Goal: Communication & Community: Answer question/provide support

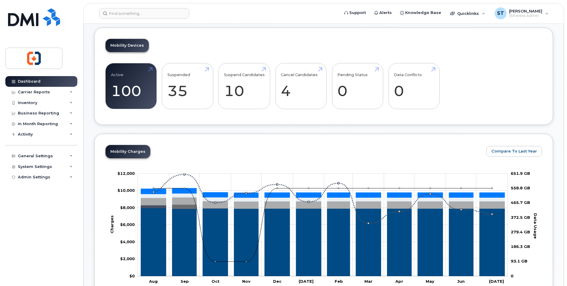
scroll to position [59, 0]
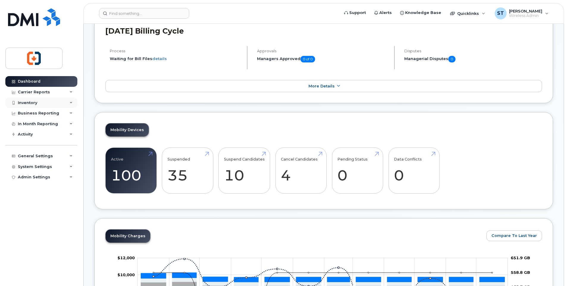
click at [34, 103] on div "Inventory" at bounding box center [27, 102] width 19 height 5
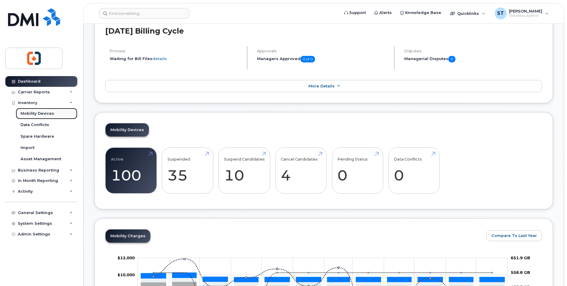
click at [37, 113] on div "Mobility Devices" at bounding box center [38, 113] width 34 height 5
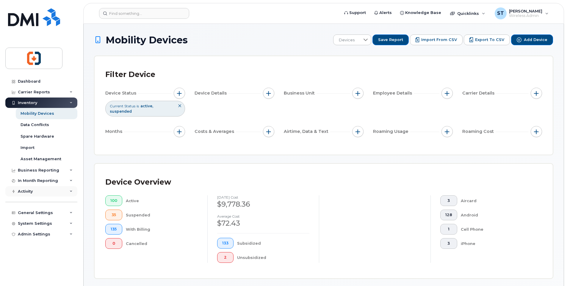
click at [34, 192] on div "Activity" at bounding box center [41, 191] width 72 height 11
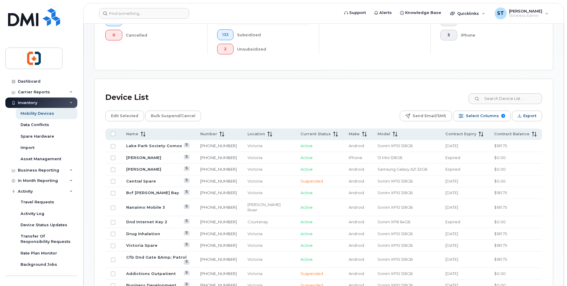
scroll to position [327, 0]
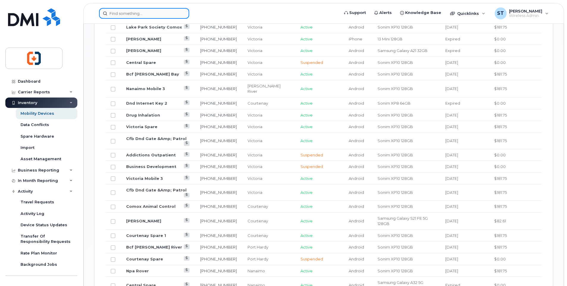
click at [145, 16] on input at bounding box center [144, 13] width 90 height 11
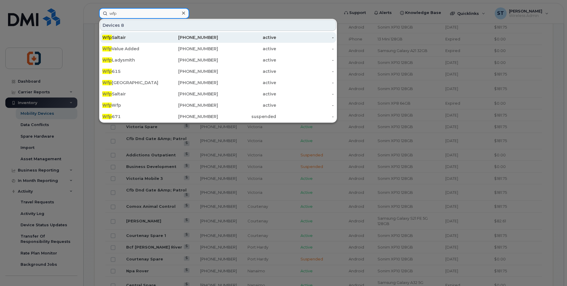
type input "wfp"
click at [119, 36] on div "Wfp Saltair" at bounding box center [131, 37] width 58 height 6
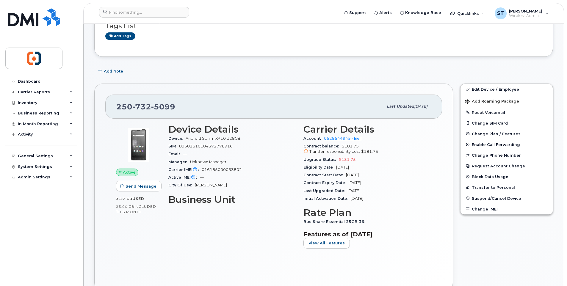
scroll to position [59, 0]
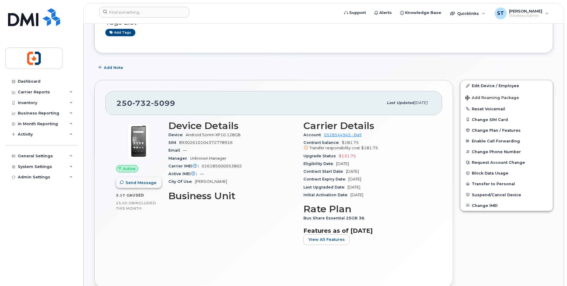
click at [129, 184] on span "Send Message" at bounding box center [140, 183] width 31 height 6
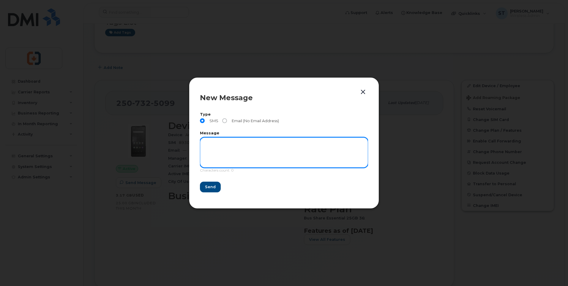
click at [246, 144] on textarea at bounding box center [284, 152] width 168 height 30
type textarea "G"
click at [268, 140] on textarea "This is a message from CVIY Finance Office" at bounding box center [284, 152] width 168 height 30
click at [276, 142] on textarea "This is a message from CVIY Finance office. Please confirm" at bounding box center [284, 152] width 168 height 30
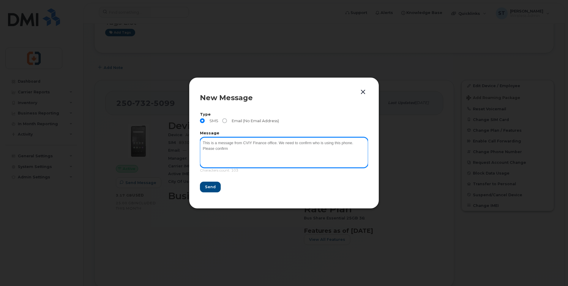
click at [232, 150] on textarea "This is a message from CVIY Finance office. We need to confirm who is using thi…" at bounding box center [284, 152] width 168 height 30
drag, startPoint x: 228, startPoint y: 150, endPoint x: 191, endPoint y: 151, distance: 37.5
click at [191, 151] on div "New Message Type SMS Email (No Email Address) Message This is a message from CV…" at bounding box center [284, 142] width 190 height 131
paste textarea "C 236-544-3896"
click at [239, 148] on textarea "This is a message from CVIY Finance office. We need to confirm who is using thi…" at bounding box center [284, 152] width 168 height 30
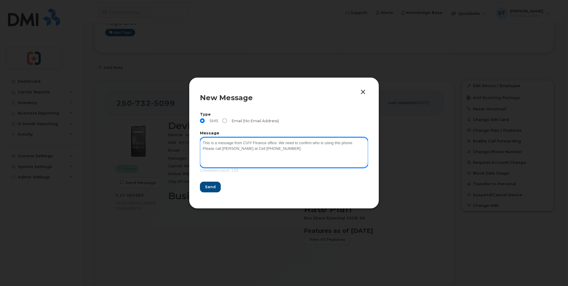
click at [238, 149] on textarea "This is a message from CVIY Finance office. We need to confirm who is using thi…" at bounding box center [284, 152] width 168 height 30
click at [283, 152] on textarea "This is a message from CVIY Finance office. We need to confirm who is using thi…" at bounding box center [284, 152] width 168 height 30
drag, startPoint x: 202, startPoint y: 143, endPoint x: 227, endPoint y: 162, distance: 30.9
click at [227, 162] on textarea "This is a message from CVIY Finance office. We need to confirm who is using thi…" at bounding box center [284, 152] width 168 height 30
type textarea "This is a message from CVIY Finance office. We need to confirm who is using thi…"
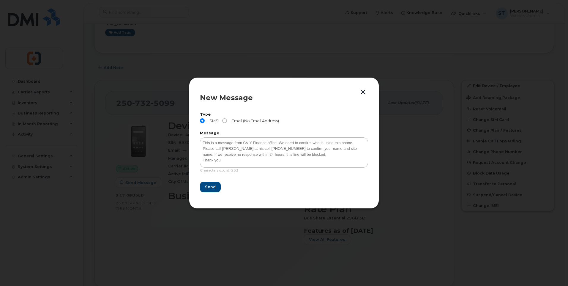
click at [304, 122] on div "Type SMS Email (No Email Address)" at bounding box center [284, 119] width 168 height 13
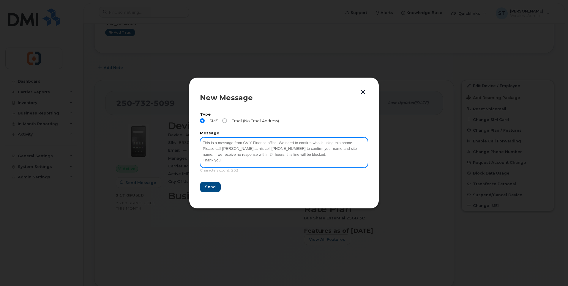
drag, startPoint x: 201, startPoint y: 143, endPoint x: 230, endPoint y: 160, distance: 33.9
click at [230, 160] on textarea "This is a message from CVIY Finance office. We need to confirm who is using thi…" at bounding box center [284, 152] width 168 height 30
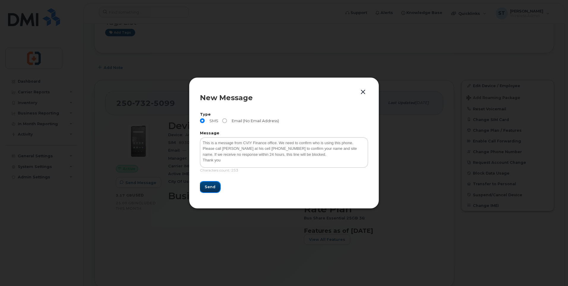
click at [209, 188] on span "Send" at bounding box center [210, 187] width 11 height 6
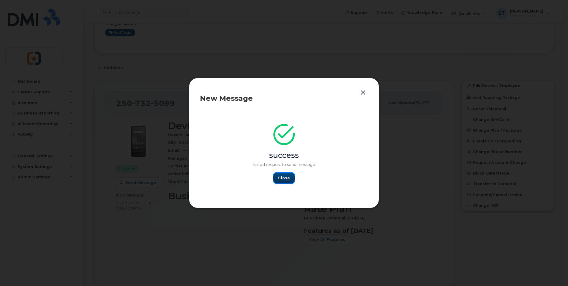
click at [286, 180] on span "Close" at bounding box center [284, 178] width 12 height 6
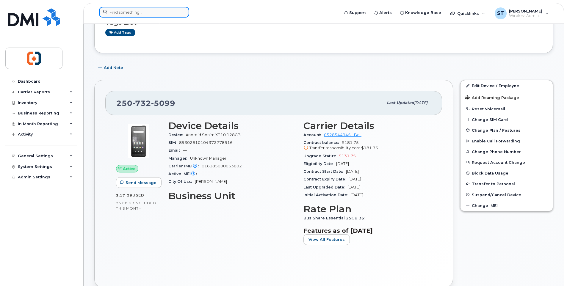
click at [129, 11] on input at bounding box center [144, 12] width 90 height 11
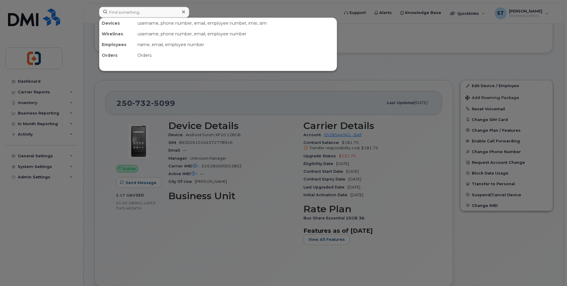
click at [413, 69] on div at bounding box center [283, 143] width 567 height 286
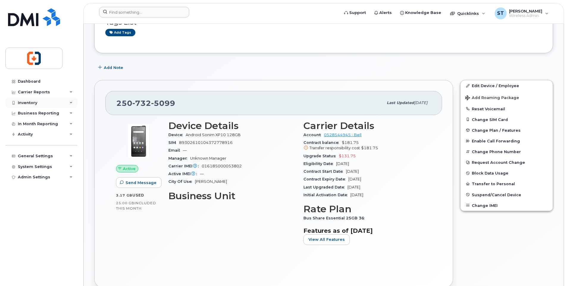
click at [30, 101] on div "Inventory" at bounding box center [27, 102] width 19 height 5
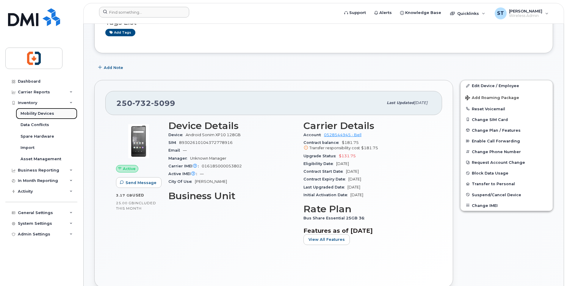
click at [33, 114] on div "Mobility Devices" at bounding box center [38, 113] width 34 height 5
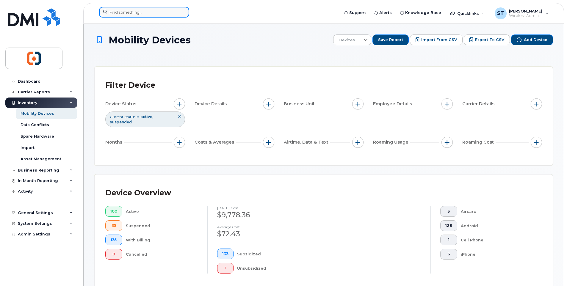
click at [136, 12] on input at bounding box center [144, 12] width 90 height 11
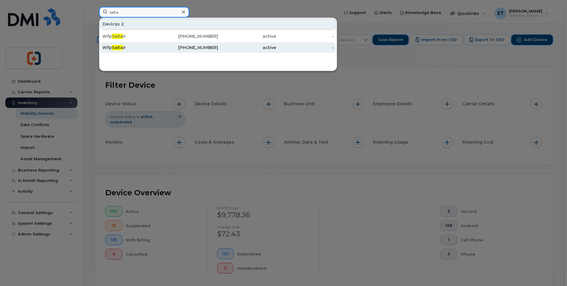
type input "salta"
click at [122, 46] on span "Salta" at bounding box center [117, 47] width 11 height 5
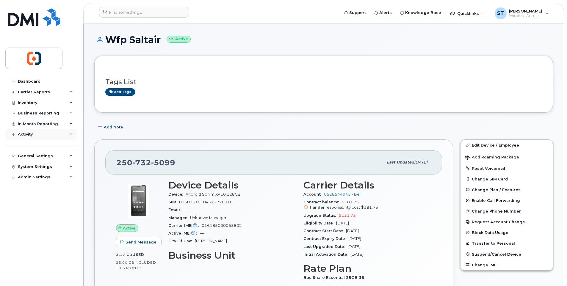
click at [28, 135] on div "Activity" at bounding box center [25, 134] width 15 height 5
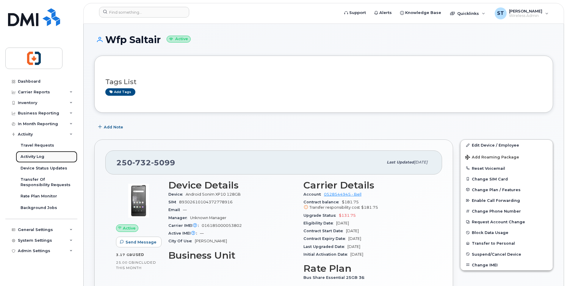
click at [36, 158] on div "Activity Log" at bounding box center [33, 156] width 24 height 5
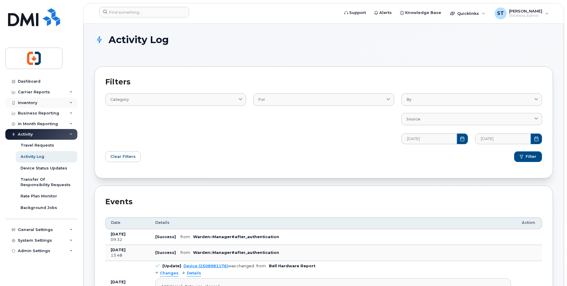
click at [29, 101] on div "Inventory" at bounding box center [27, 102] width 19 height 5
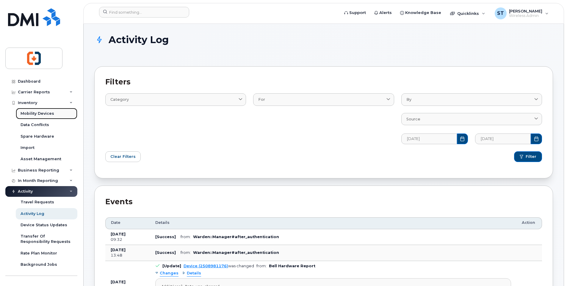
click at [31, 115] on div "Mobility Devices" at bounding box center [38, 113] width 34 height 5
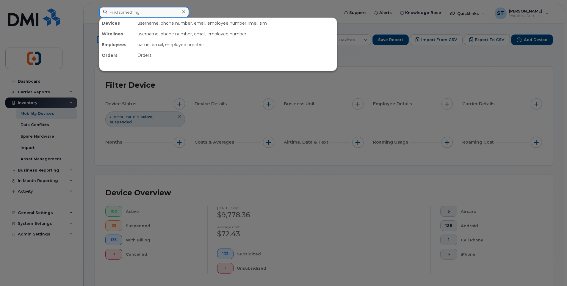
click at [127, 13] on input at bounding box center [144, 12] width 90 height 11
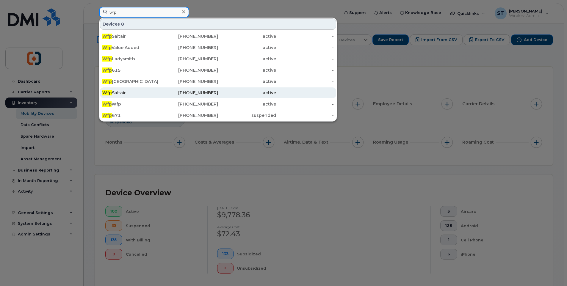
type input "wfp"
click at [117, 92] on div "Wfp Saltair" at bounding box center [131, 93] width 58 height 6
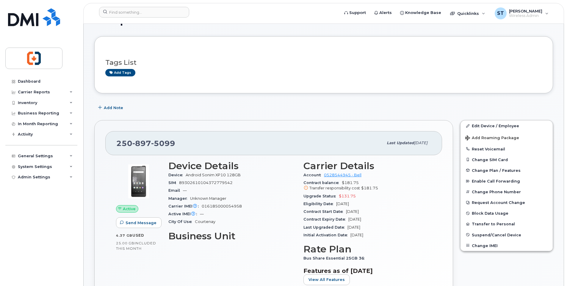
scroll to position [30, 0]
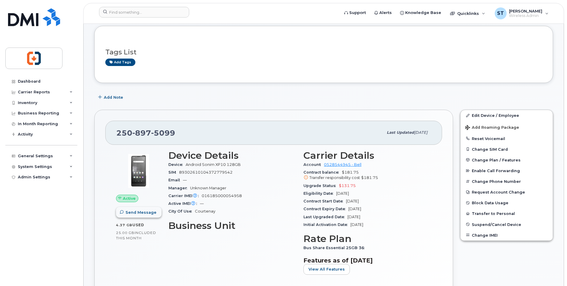
click at [142, 213] on span "Send Message" at bounding box center [140, 213] width 31 height 6
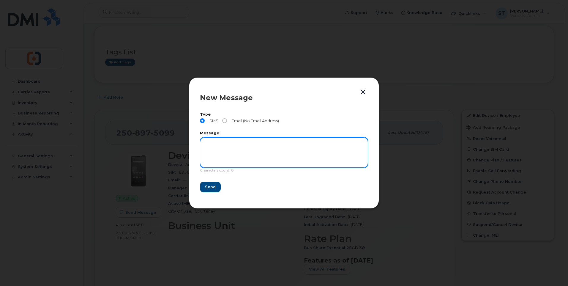
click at [231, 144] on textarea at bounding box center [284, 152] width 168 height 30
paste textarea "This is a message from CVIY Finance office. We need to confirm who is using thi…"
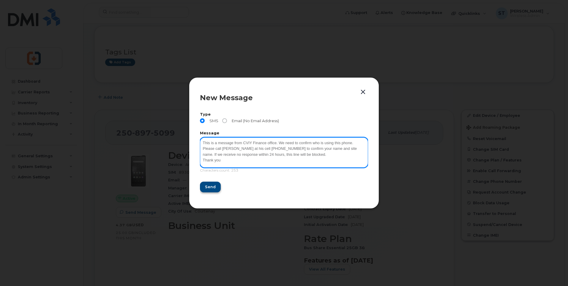
type textarea "This is a message from CVIY Finance office. We need to confirm who is using thi…"
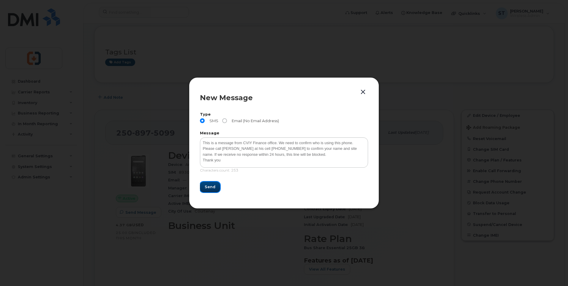
click at [213, 189] on span "Send" at bounding box center [210, 187] width 11 height 6
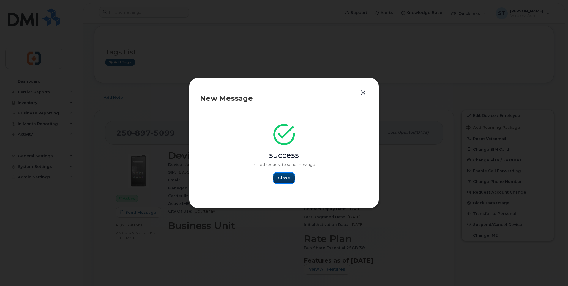
click at [287, 180] on span "Close" at bounding box center [284, 178] width 12 height 6
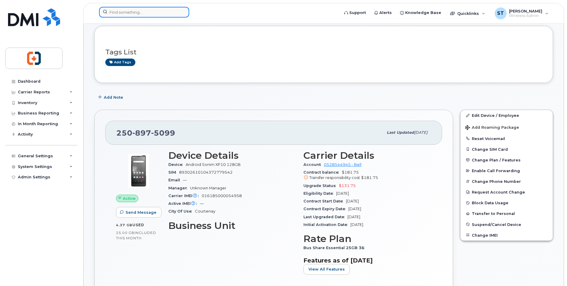
click at [138, 12] on input at bounding box center [144, 12] width 90 height 11
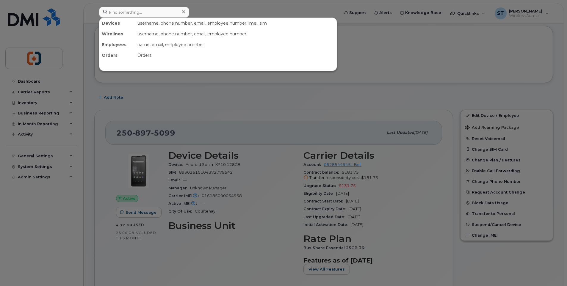
click at [26, 102] on div at bounding box center [283, 143] width 567 height 286
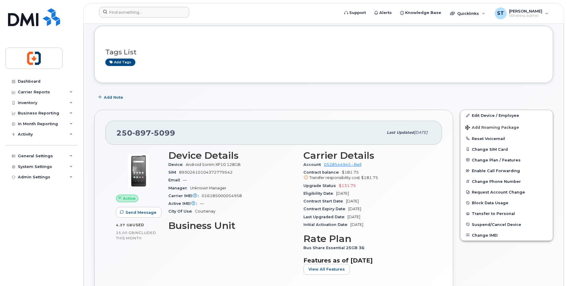
click at [26, 102] on div "Inventory" at bounding box center [27, 102] width 19 height 5
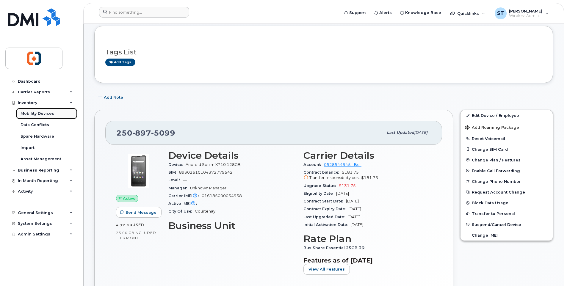
click at [45, 113] on div "Mobility Devices" at bounding box center [38, 113] width 34 height 5
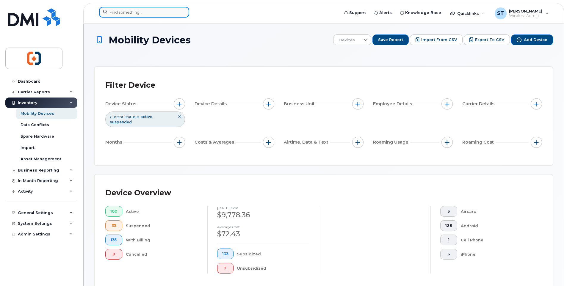
click at [140, 12] on input at bounding box center [144, 12] width 90 height 11
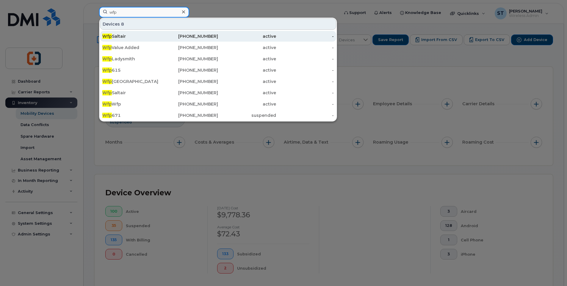
type input "wfp"
click at [130, 35] on div "Wfp Saltair" at bounding box center [131, 36] width 58 height 6
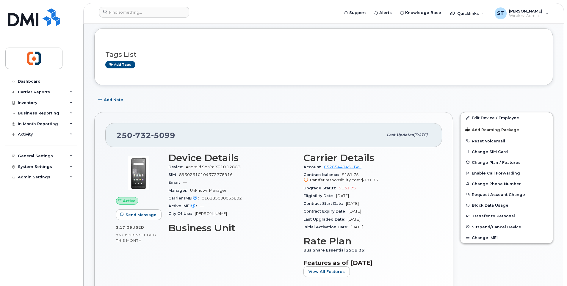
scroll to position [89, 0]
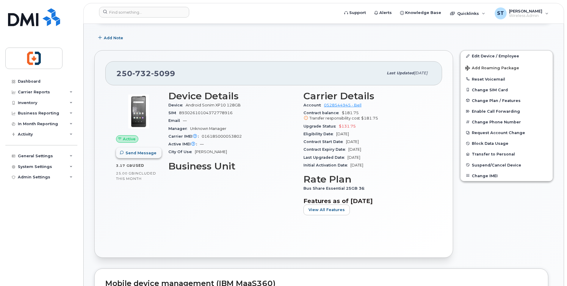
click at [137, 155] on span "Send Message" at bounding box center [140, 153] width 31 height 6
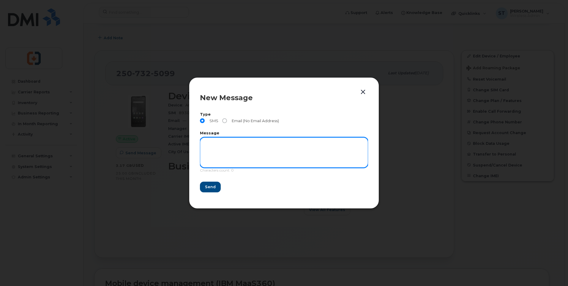
click at [210, 145] on textarea at bounding box center [284, 152] width 168 height 30
paste textarea "This is a message from CVIY Finance office. We need to confirm who is using thi…"
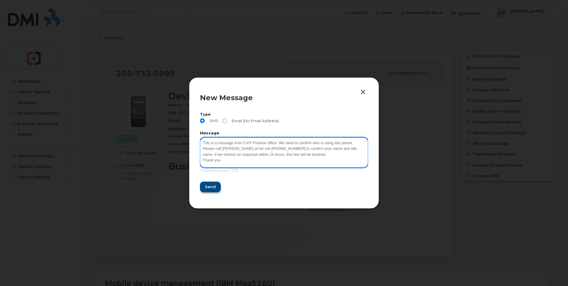
type textarea "This is a message from CVIY Finance office. We need to confirm who is using thi…"
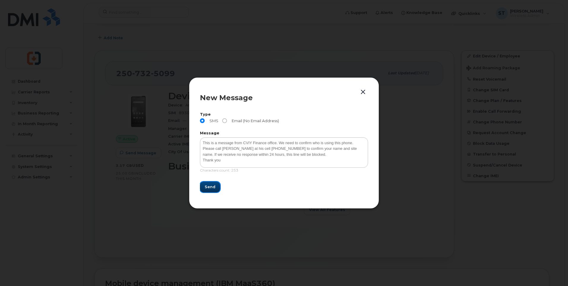
click at [211, 189] on span "Send" at bounding box center [210, 187] width 11 height 6
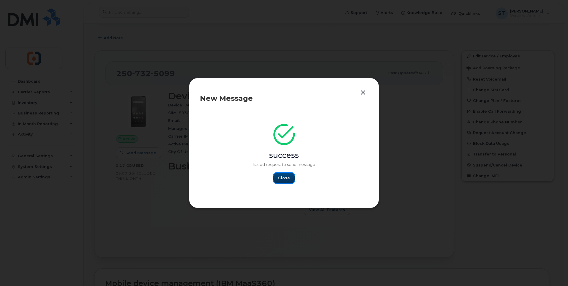
click at [284, 176] on span "Close" at bounding box center [284, 178] width 12 height 6
